Goal: Check status: Check status

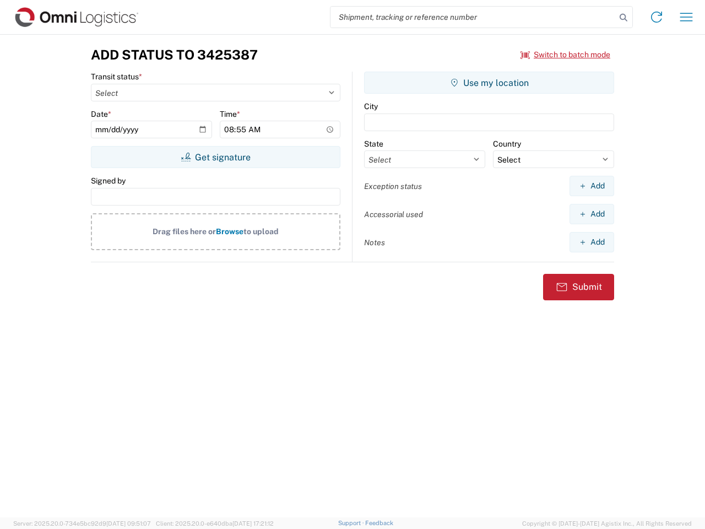
click at [473, 17] on input "search" at bounding box center [472, 17] width 285 height 21
click at [623, 18] on icon at bounding box center [623, 17] width 15 height 15
click at [656, 17] on icon at bounding box center [657, 17] width 18 height 18
click at [686, 17] on icon "button" at bounding box center [686, 17] width 13 height 8
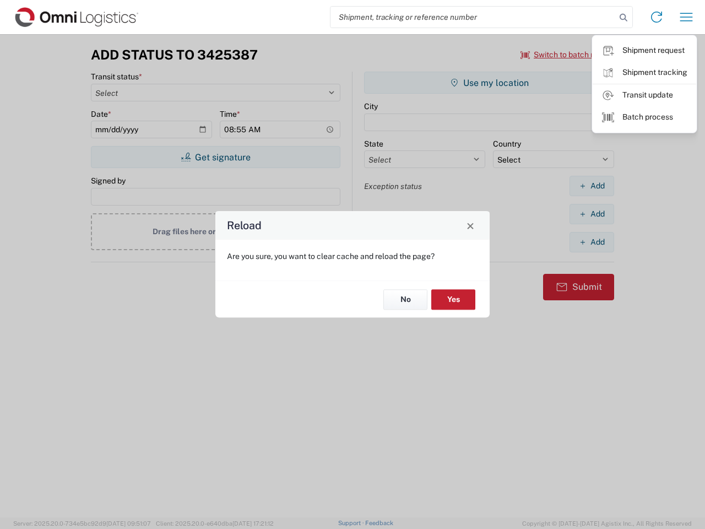
click at [566, 55] on div "Reload Are you sure, you want to clear cache and reload the page? No Yes" at bounding box center [352, 264] width 705 height 529
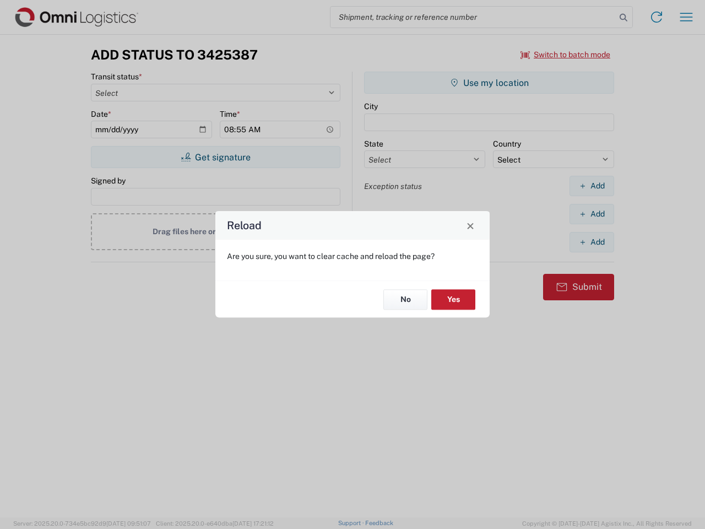
click at [215, 157] on div "Reload Are you sure, you want to clear cache and reload the page? No Yes" at bounding box center [352, 264] width 705 height 529
click at [489, 83] on div "Reload Are you sure, you want to clear cache and reload the page? No Yes" at bounding box center [352, 264] width 705 height 529
click at [591, 186] on div "Reload Are you sure, you want to clear cache and reload the page? No Yes" at bounding box center [352, 264] width 705 height 529
click at [591, 214] on div "Reload Are you sure, you want to clear cache and reload the page? No Yes" at bounding box center [352, 264] width 705 height 529
click at [591, 242] on div "Reload Are you sure, you want to clear cache and reload the page? No Yes" at bounding box center [352, 264] width 705 height 529
